Goal: Task Accomplishment & Management: Complete application form

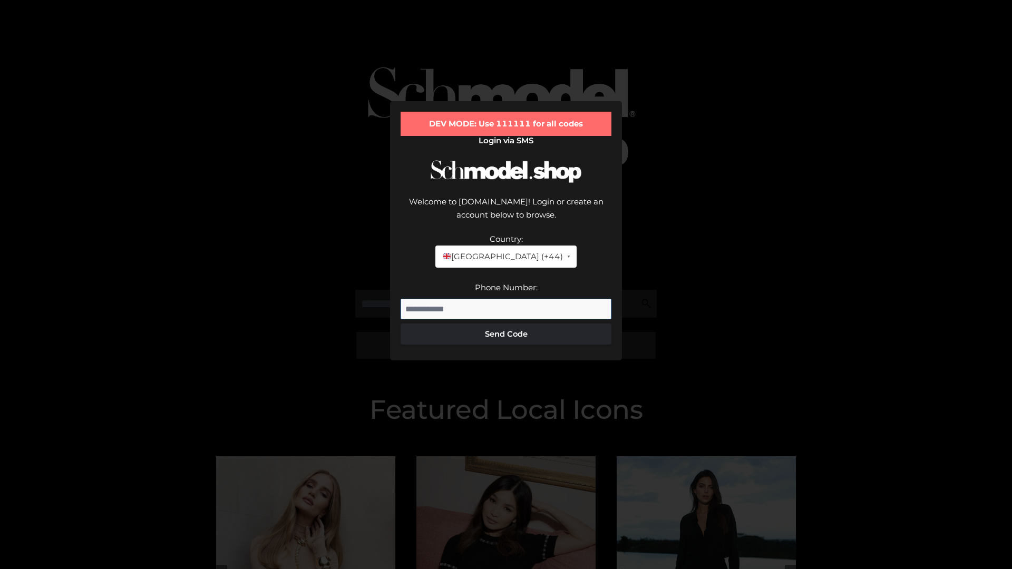
click at [506, 299] on input "Phone Number:" at bounding box center [506, 309] width 211 height 21
type input "**********"
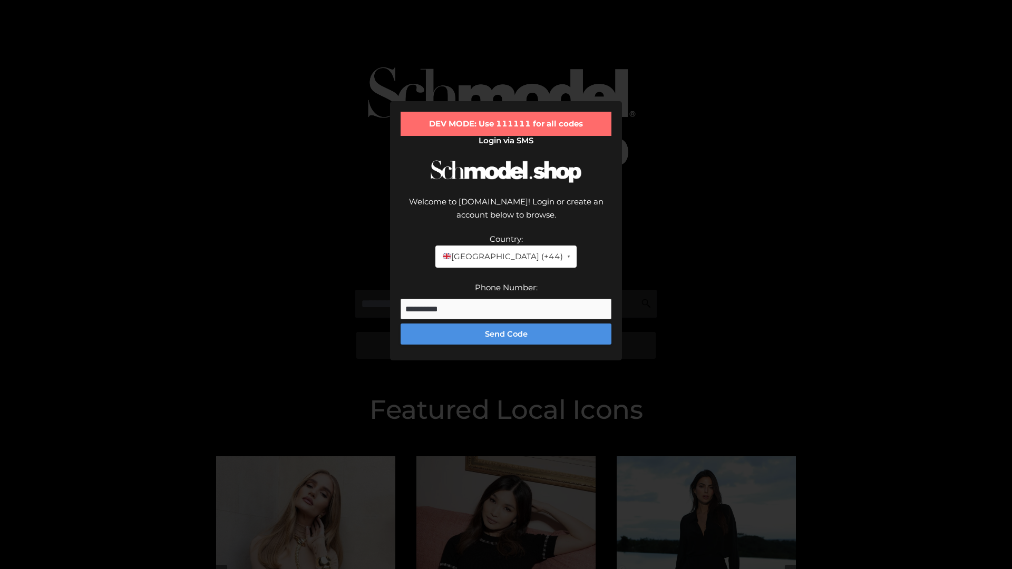
click at [506, 324] on button "Send Code" at bounding box center [506, 334] width 211 height 21
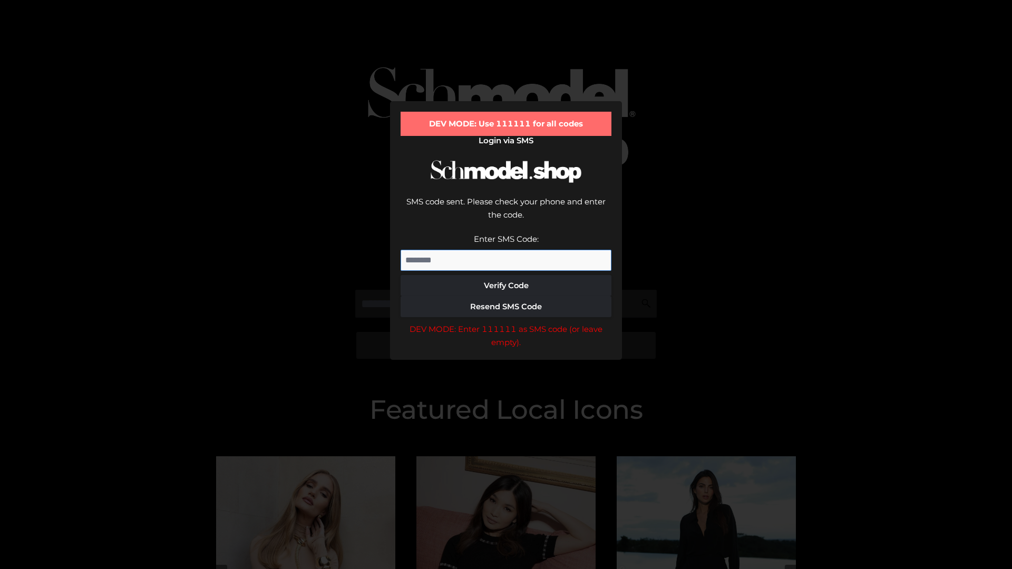
click at [506, 250] on input "Enter SMS Code:" at bounding box center [506, 260] width 211 height 21
type input "******"
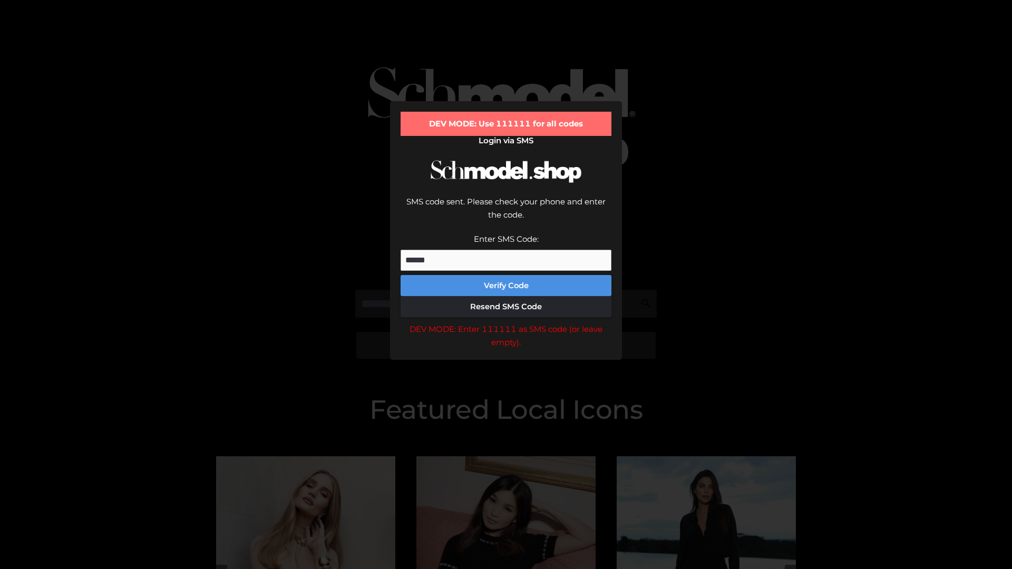
click at [506, 275] on button "Verify Code" at bounding box center [506, 285] width 211 height 21
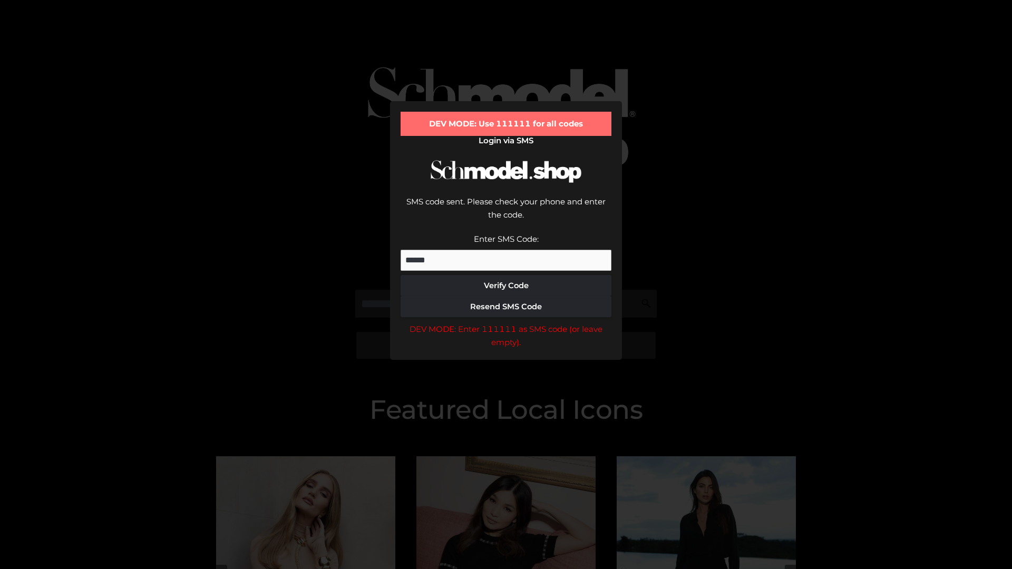
click at [506, 323] on div "DEV MODE: Enter 111111 as SMS code (or leave empty)." at bounding box center [506, 336] width 211 height 27
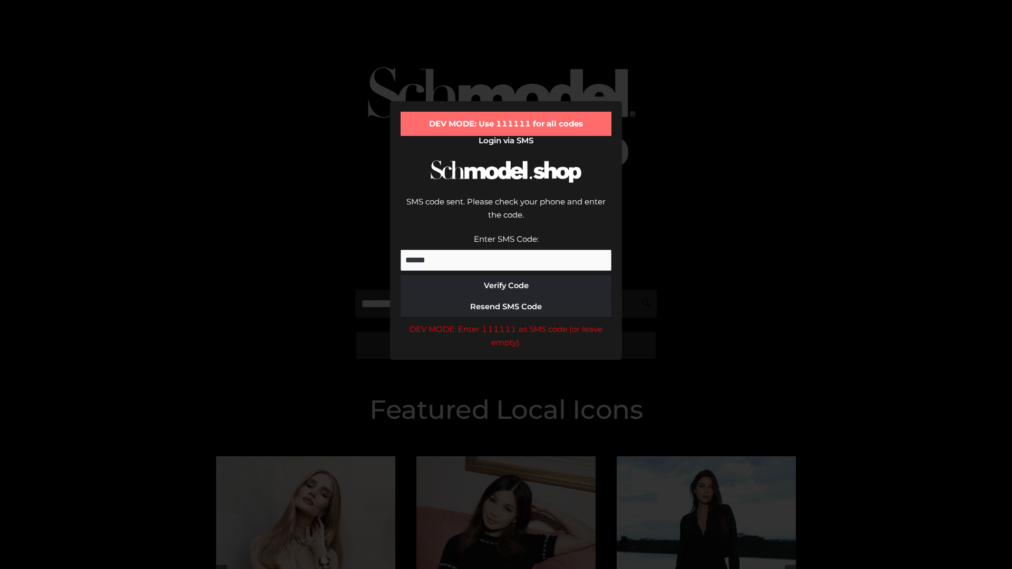
click at [506, 323] on div "DEV MODE: Enter 111111 as SMS code (or leave empty)." at bounding box center [506, 336] width 211 height 27
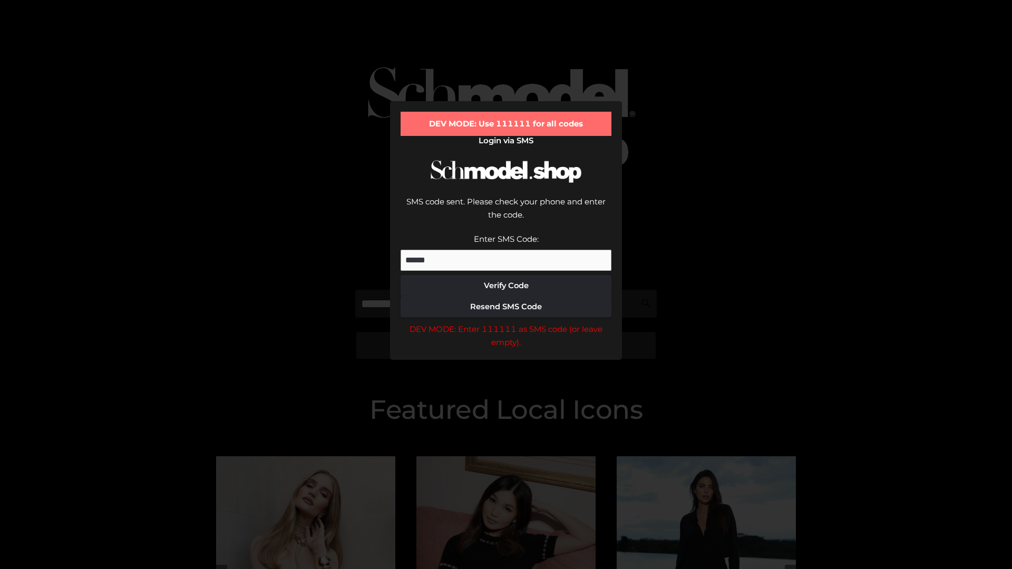
click at [506, 323] on div "DEV MODE: Enter 111111 as SMS code (or leave empty)." at bounding box center [506, 336] width 211 height 27
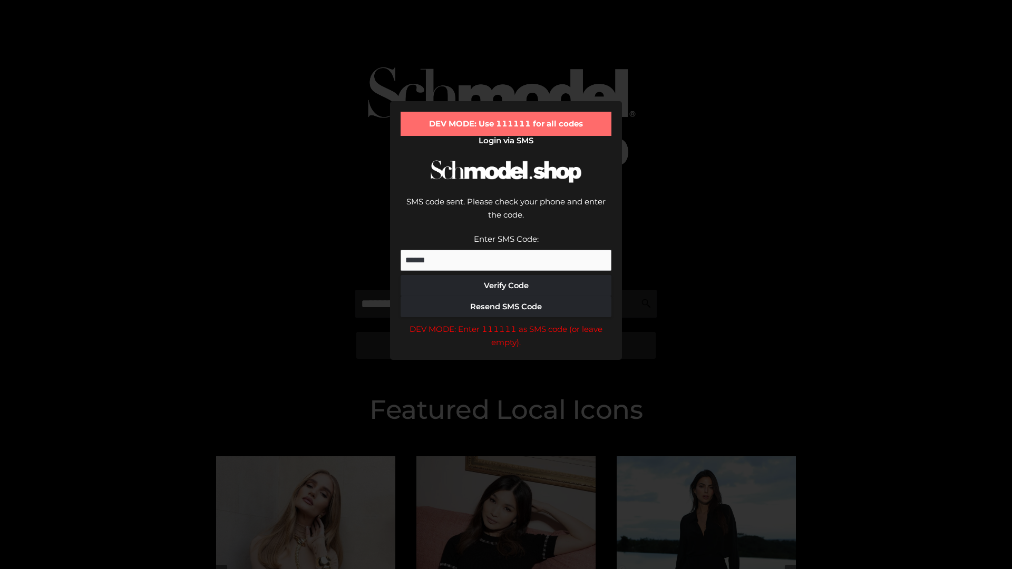
click at [506, 323] on div "DEV MODE: Enter 111111 as SMS code (or leave empty)." at bounding box center [506, 336] width 211 height 27
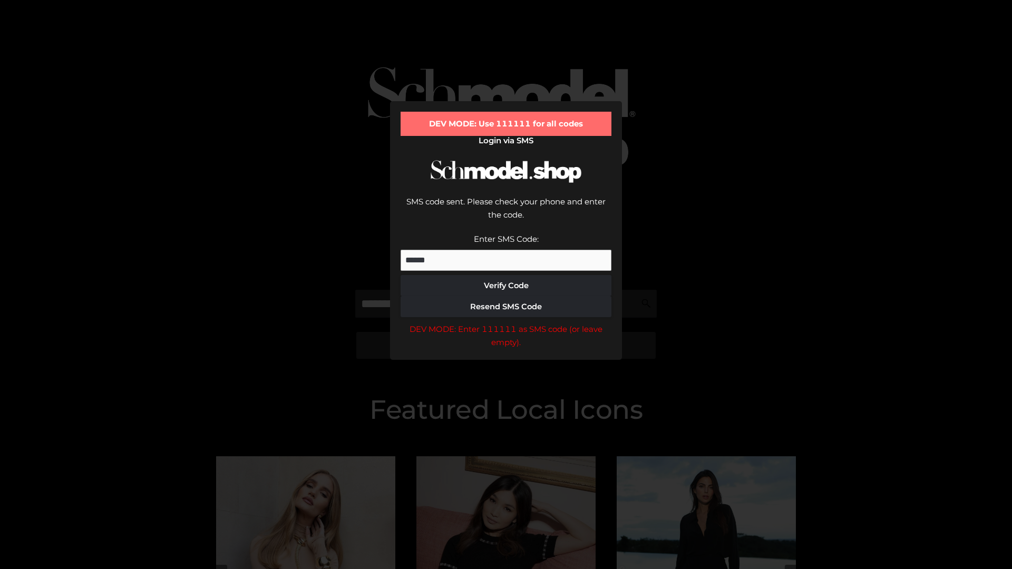
click at [506, 323] on div "DEV MODE: Enter 111111 as SMS code (or leave empty)." at bounding box center [506, 336] width 211 height 27
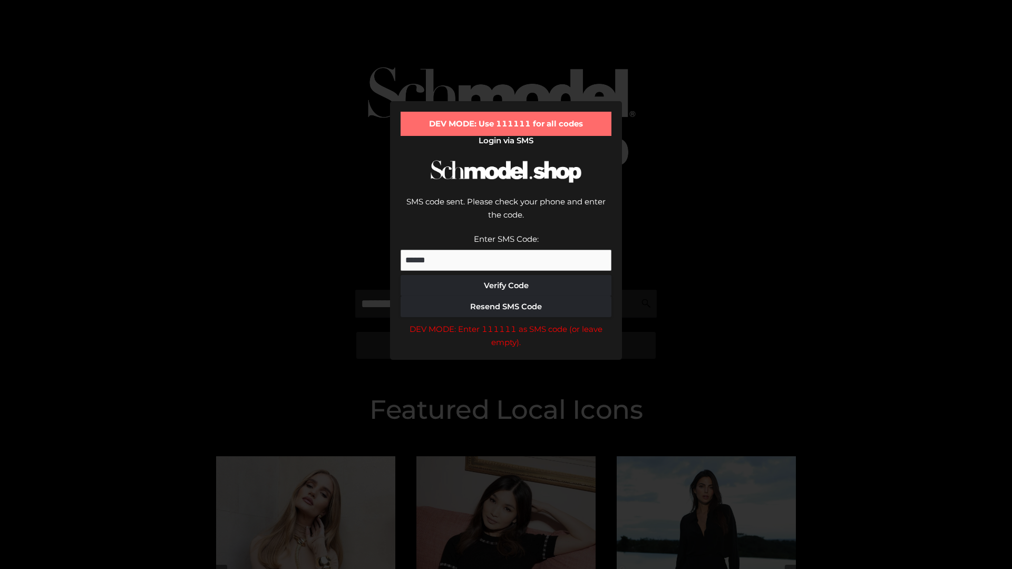
click at [506, 323] on div "DEV MODE: Enter 111111 as SMS code (or leave empty)." at bounding box center [506, 336] width 211 height 27
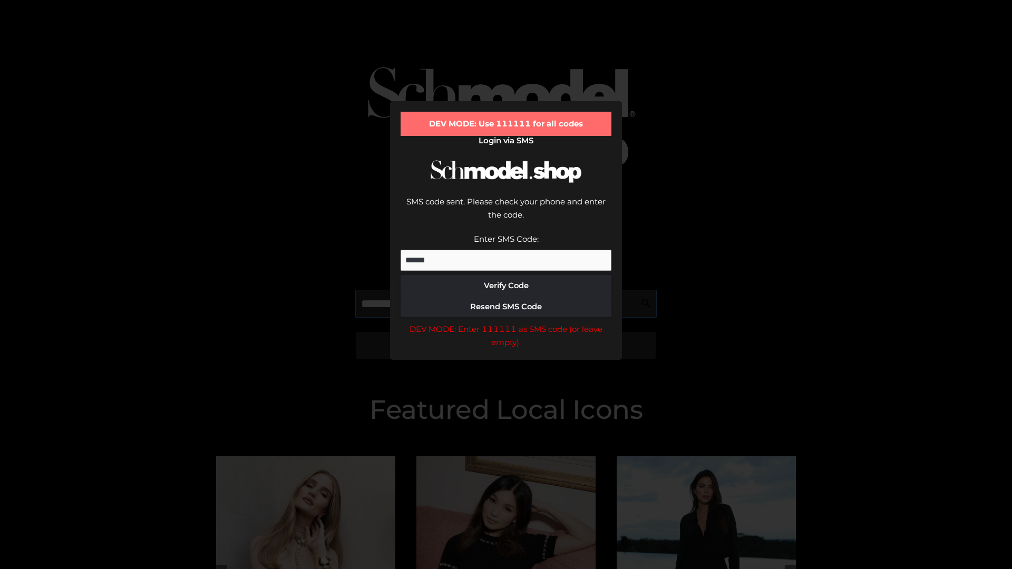
scroll to position [0, 54]
click at [506, 323] on div "DEV MODE: Enter 111111 as SMS code (or leave empty)." at bounding box center [506, 336] width 211 height 27
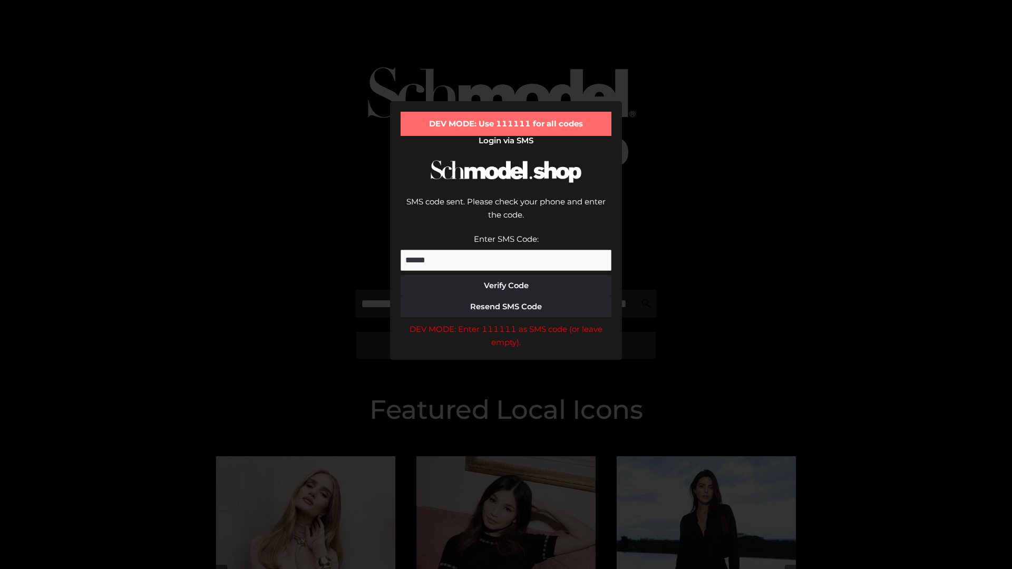
click at [506, 323] on div "DEV MODE: Enter 111111 as SMS code (or leave empty)." at bounding box center [506, 336] width 211 height 27
type input "**********"
